Goal: Check status: Check status

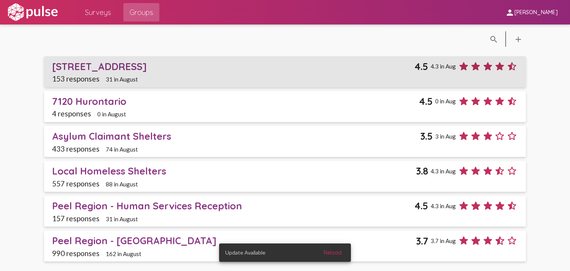
click at [75, 66] on div "[STREET_ADDRESS]" at bounding box center [233, 67] width 363 height 12
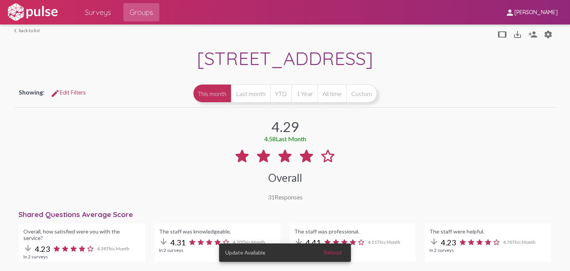
click at [99, 12] on span "Surveys" at bounding box center [98, 12] width 26 height 14
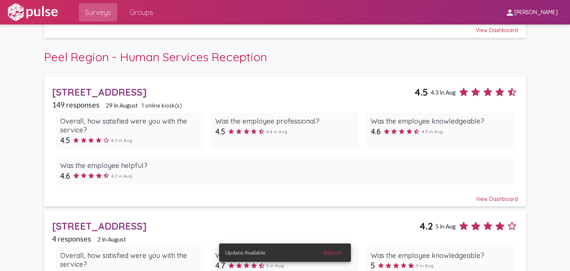
scroll to position [173, 0]
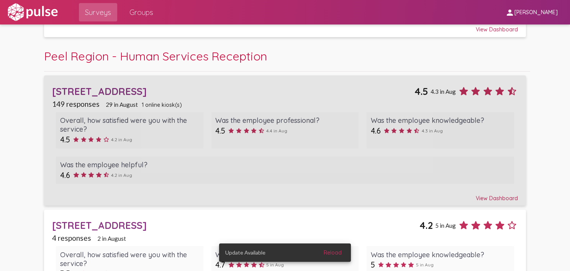
click at [94, 94] on div "[STREET_ADDRESS]" at bounding box center [233, 91] width 363 height 12
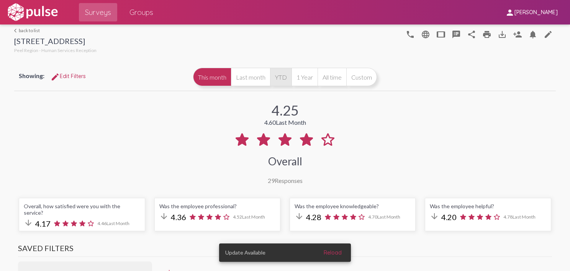
click at [276, 79] on button "YTD" at bounding box center [280, 77] width 21 height 18
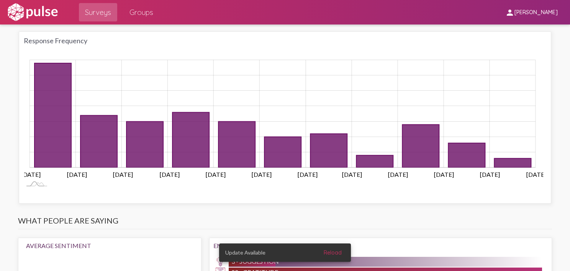
scroll to position [573, 0]
